Goal: Book appointment/travel/reservation

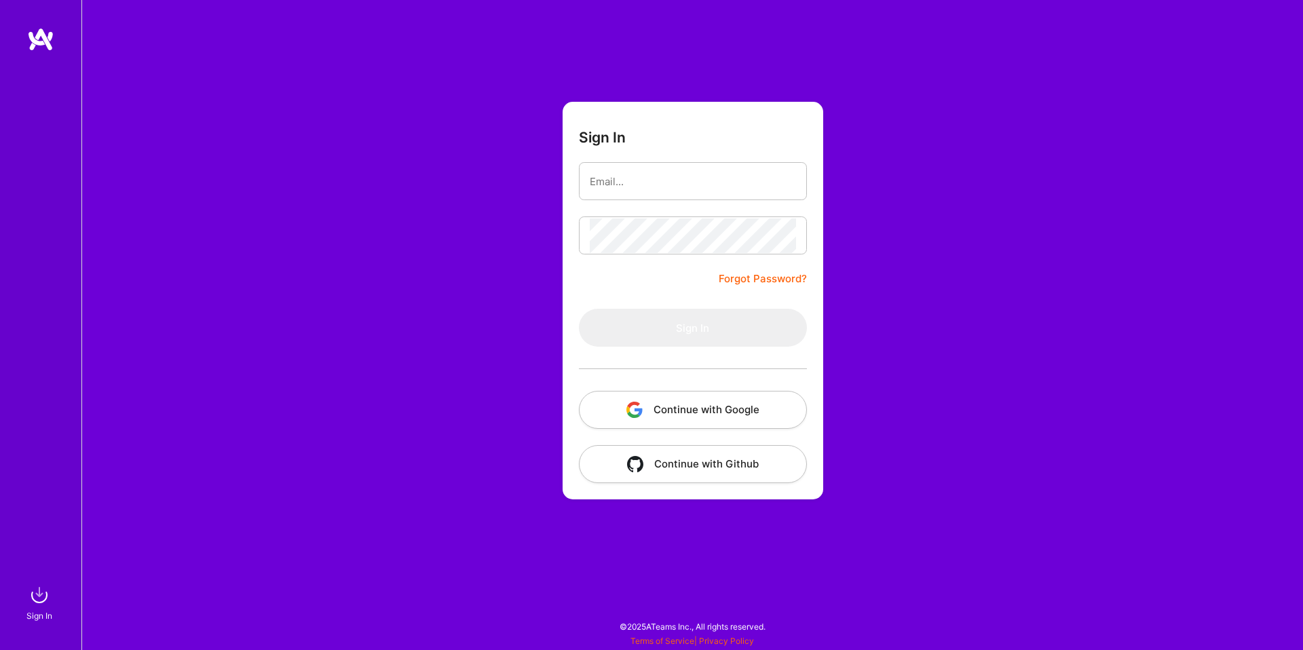
click at [768, 420] on button "Continue with Google" at bounding box center [693, 410] width 228 height 38
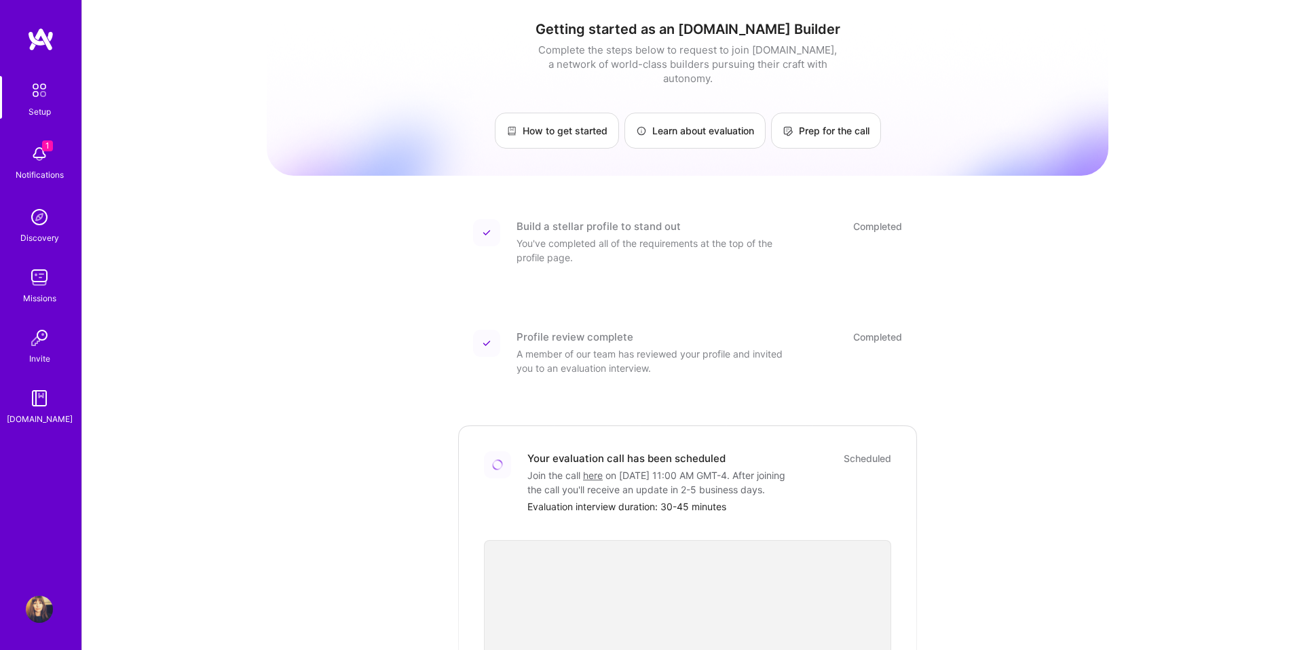
click at [43, 151] on img at bounding box center [39, 154] width 27 height 27
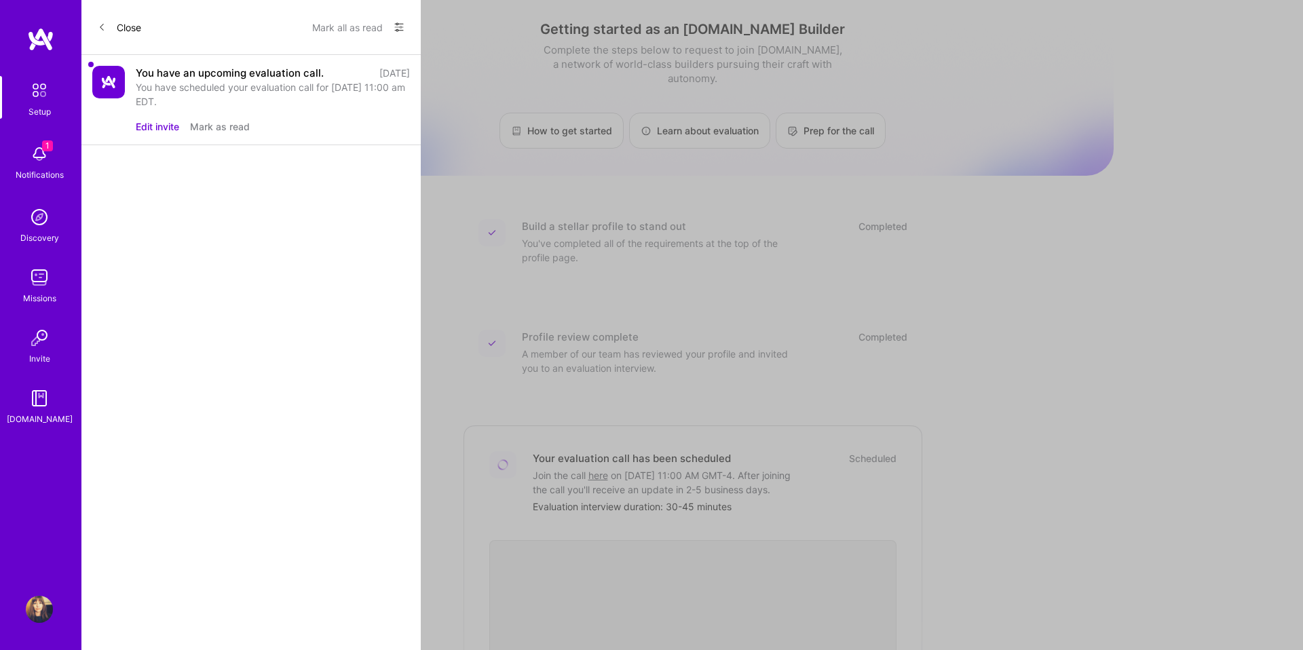
click at [165, 122] on button "Edit invite" at bounding box center [157, 126] width 43 height 14
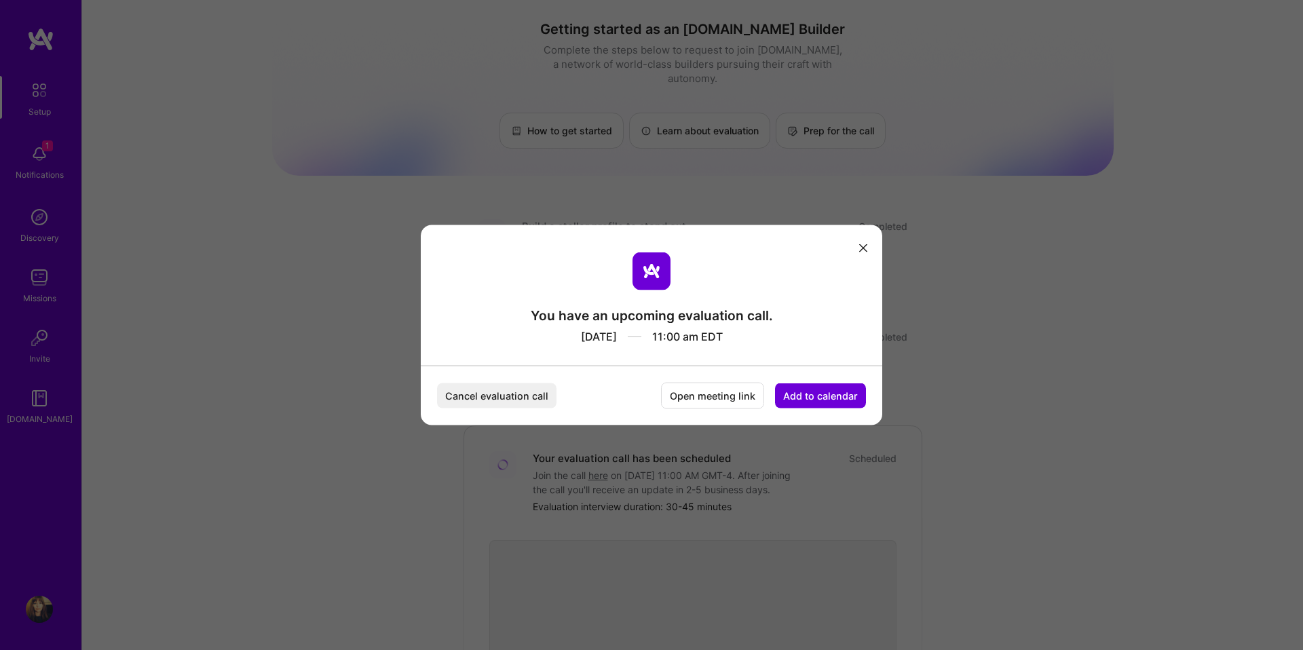
click at [509, 384] on button "Cancel evaluation call" at bounding box center [496, 396] width 119 height 25
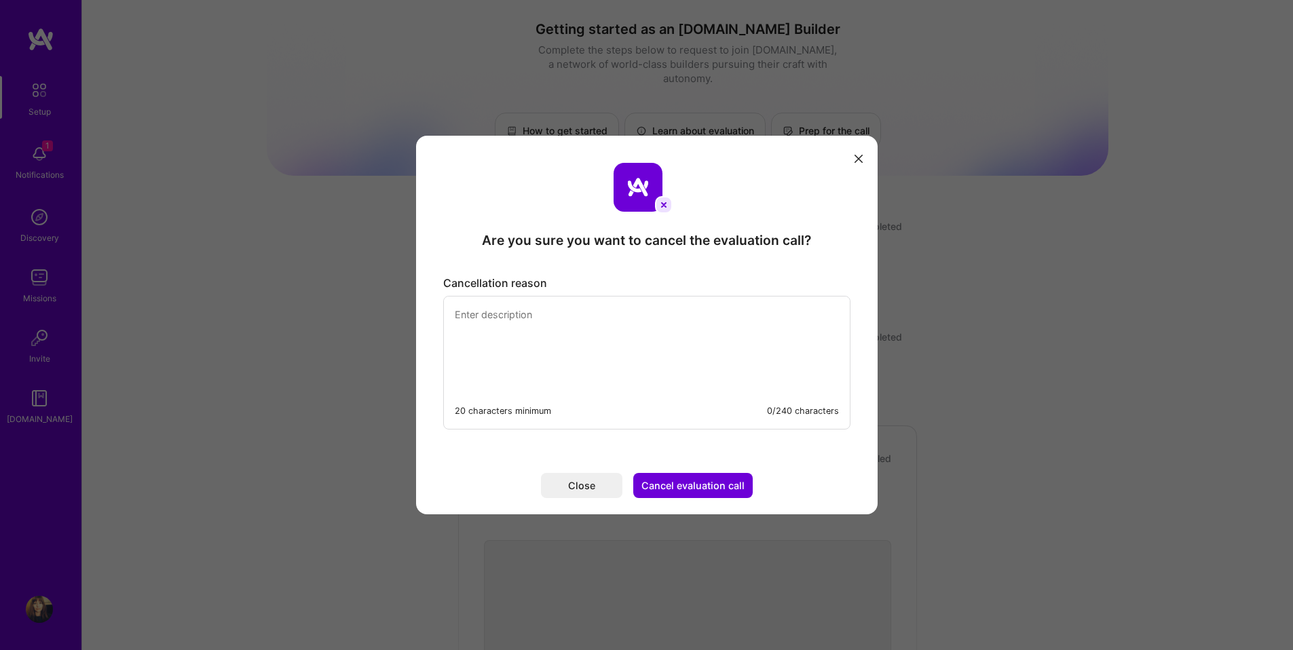
click at [516, 335] on textarea "modal" at bounding box center [647, 343] width 406 height 93
type textarea "I"
drag, startPoint x: 569, startPoint y: 318, endPoint x: 699, endPoint y: 316, distance: 129.7
click at [699, 316] on textarea "I am so sorry for the last minuet cancelation" at bounding box center [647, 343] width 406 height 93
drag, startPoint x: 709, startPoint y: 321, endPoint x: 837, endPoint y: 322, distance: 127.6
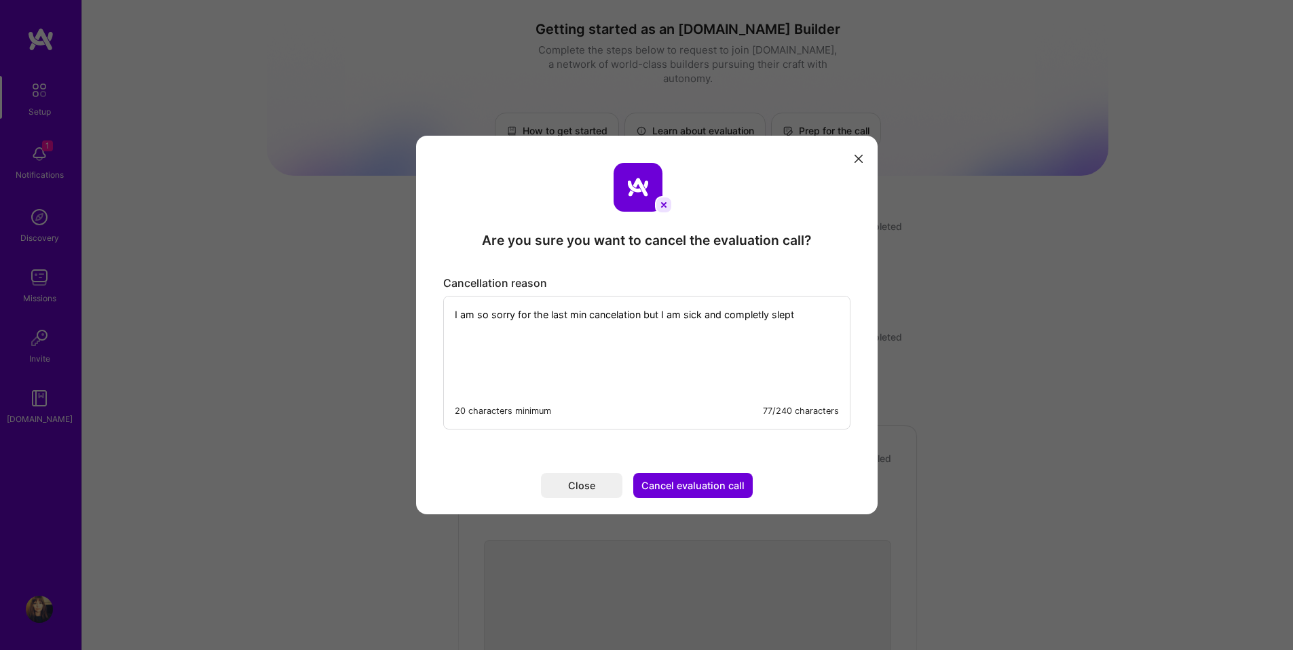
click at [837, 322] on textarea "I am so sorry for the last min cancelation but I am sick and completly slept" at bounding box center [647, 343] width 406 height 93
click at [501, 329] on textarea "I am so sorry for the last min cancelation but I am sick and had been up all ni…" at bounding box center [647, 343] width 406 height 93
click at [595, 328] on textarea "I am so sorry for the last min cancelation but I am sick and had been up all ni…" at bounding box center [647, 343] width 406 height 93
click at [544, 328] on textarea "I am so sorry for the last min cancelation but I am sick and had been up all ni…" at bounding box center [647, 343] width 406 height 93
drag, startPoint x: 527, startPoint y: 330, endPoint x: 600, endPoint y: 337, distance: 73.7
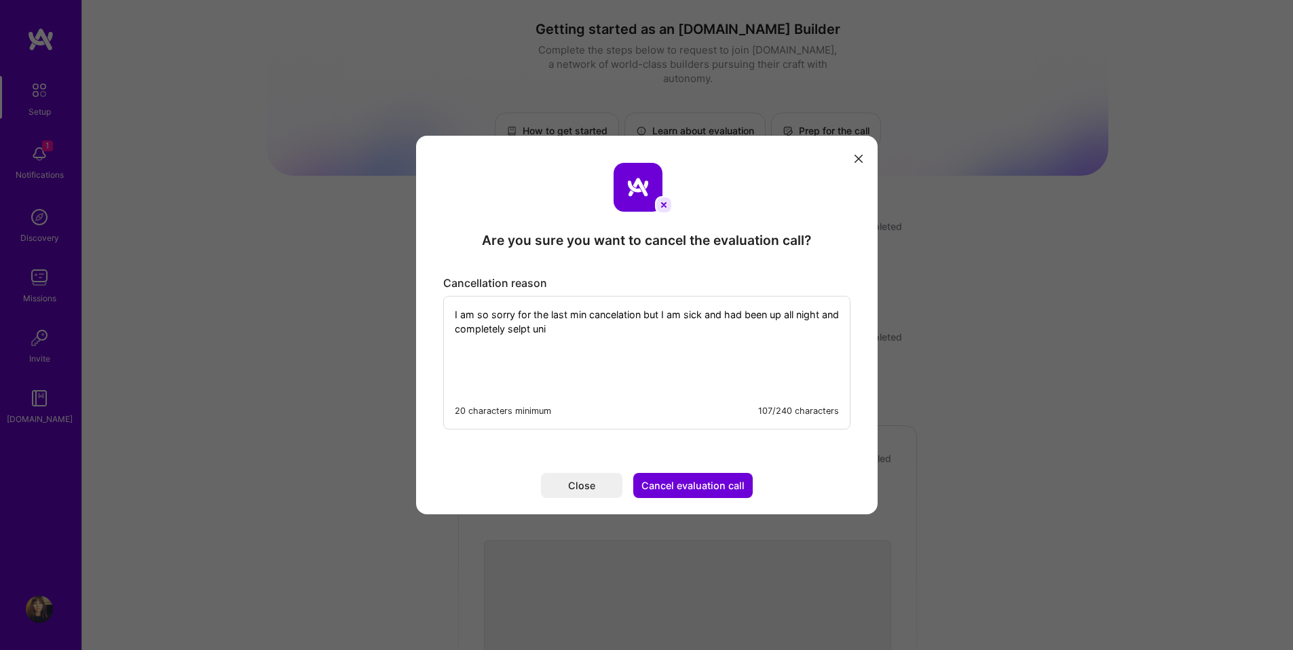
click at [600, 337] on textarea "I am so sorry for the last min cancelation but I am sick and had been up all ni…" at bounding box center [647, 343] width 406 height 93
type textarea "I am so sorry for the last min cancelation but I am sick and had been up all ni…"
click at [691, 489] on button "Cancel evaluation call" at bounding box center [692, 485] width 119 height 25
